Goal: Task Accomplishment & Management: Manage account settings

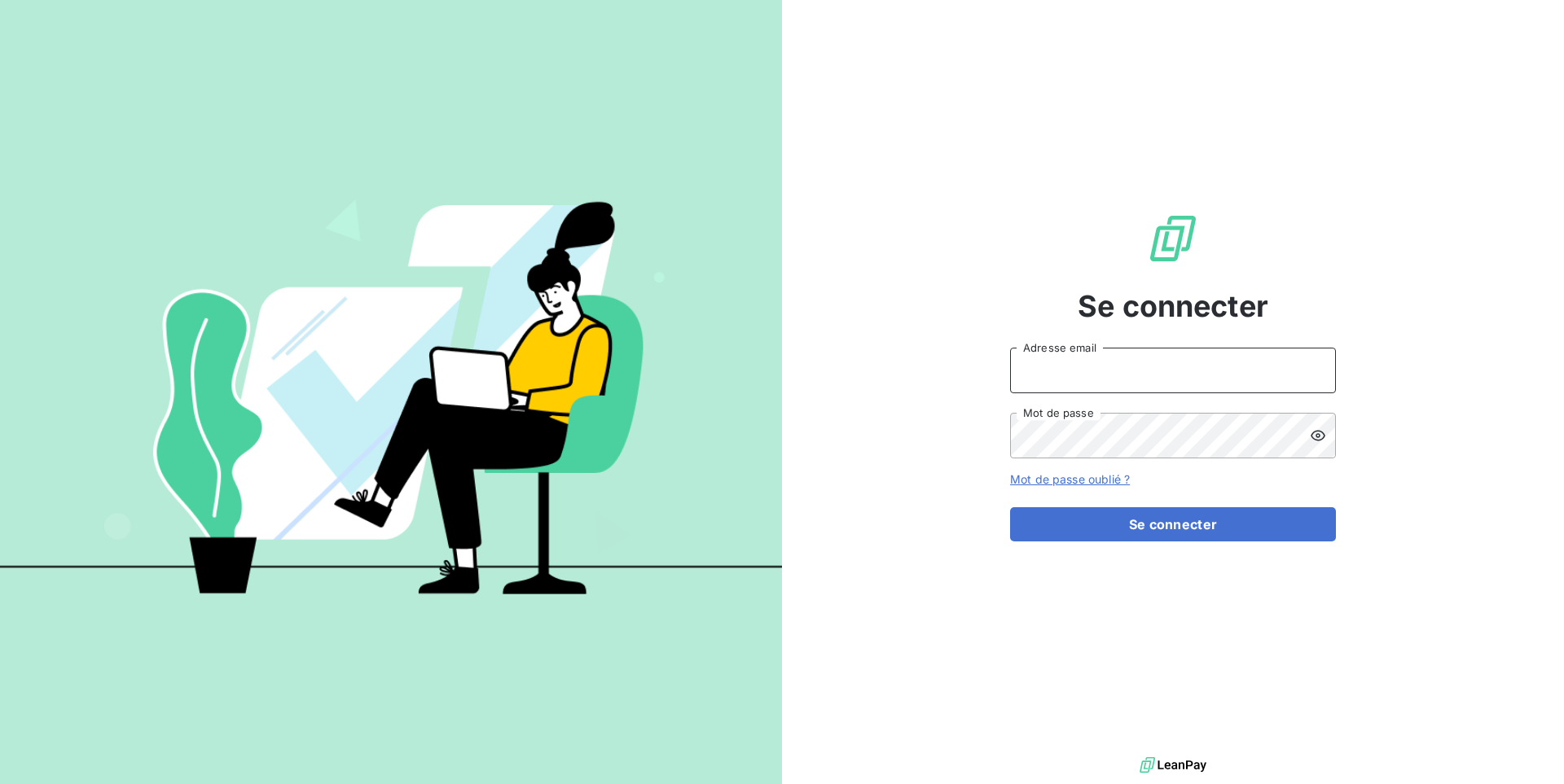
click at [1129, 366] on input "Adresse email" at bounding box center [1173, 370] width 326 height 46
type input "admin@graitecusa"
click at [1010, 507] on button "Se connecter" at bounding box center [1173, 524] width 326 height 34
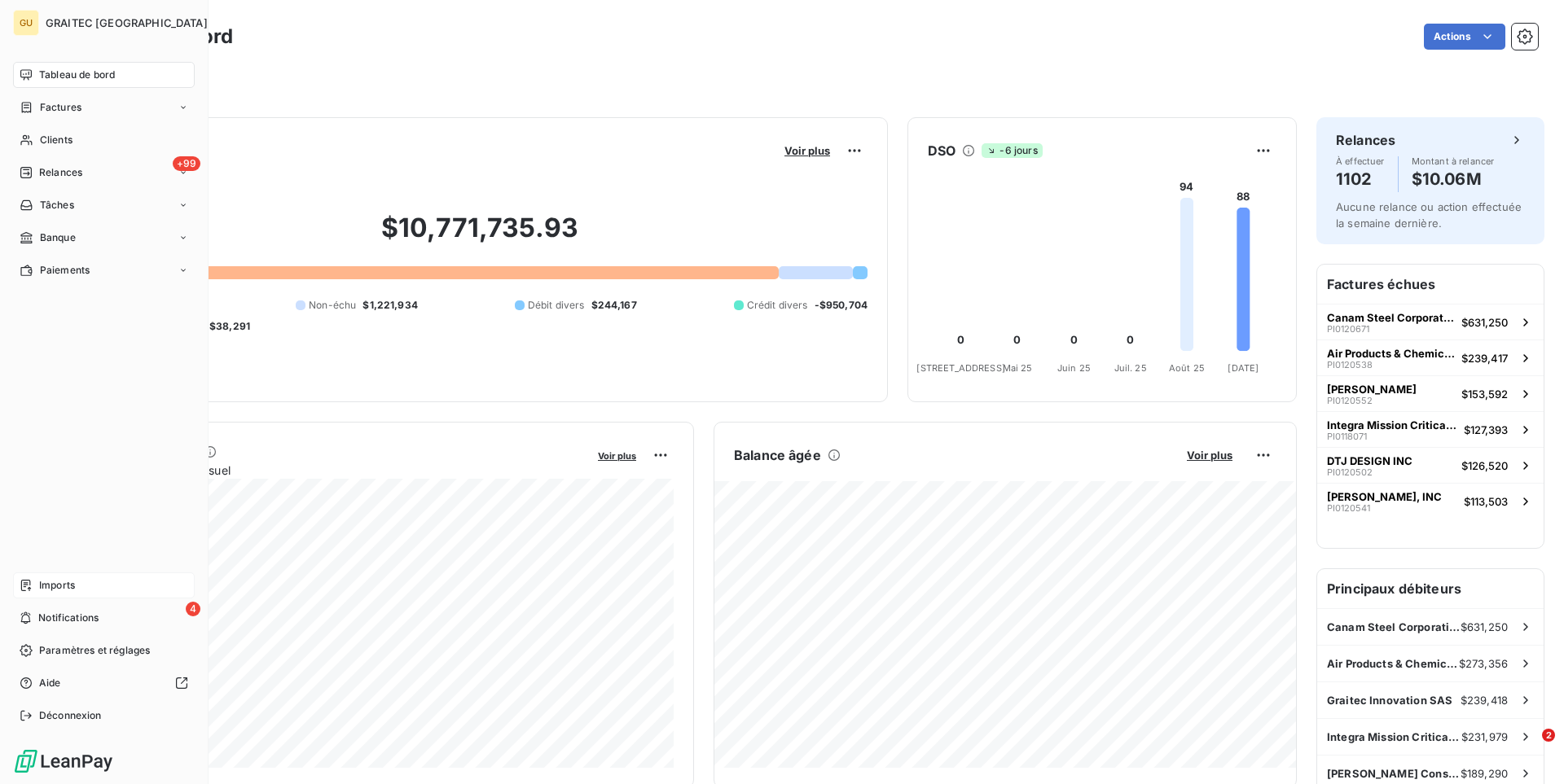
click at [97, 583] on div "Imports" at bounding box center [104, 585] width 181 height 26
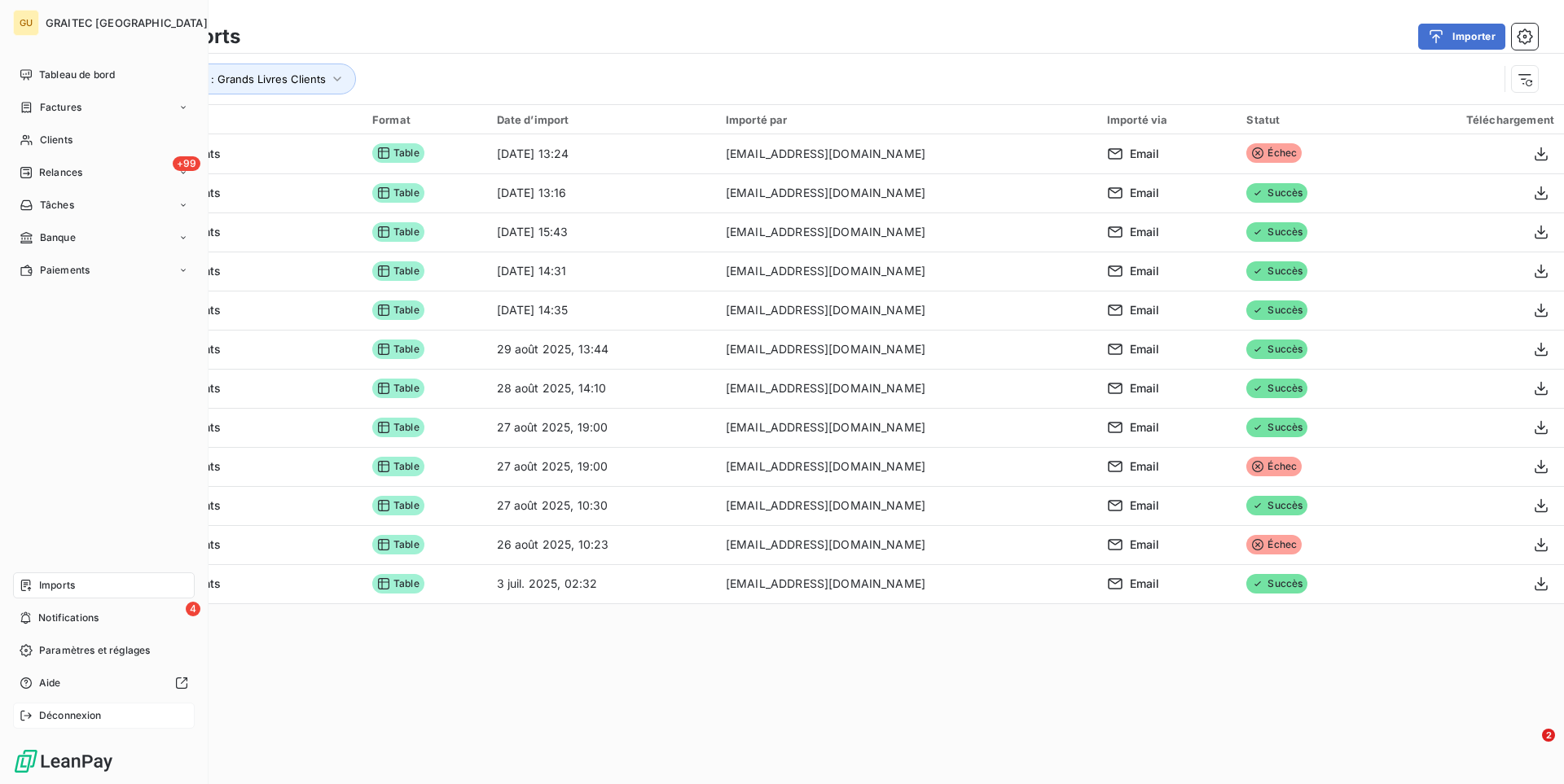
click at [46, 715] on span "Déconnexion" at bounding box center [71, 715] width 63 height 14
